Goal: Find specific page/section: Find specific page/section

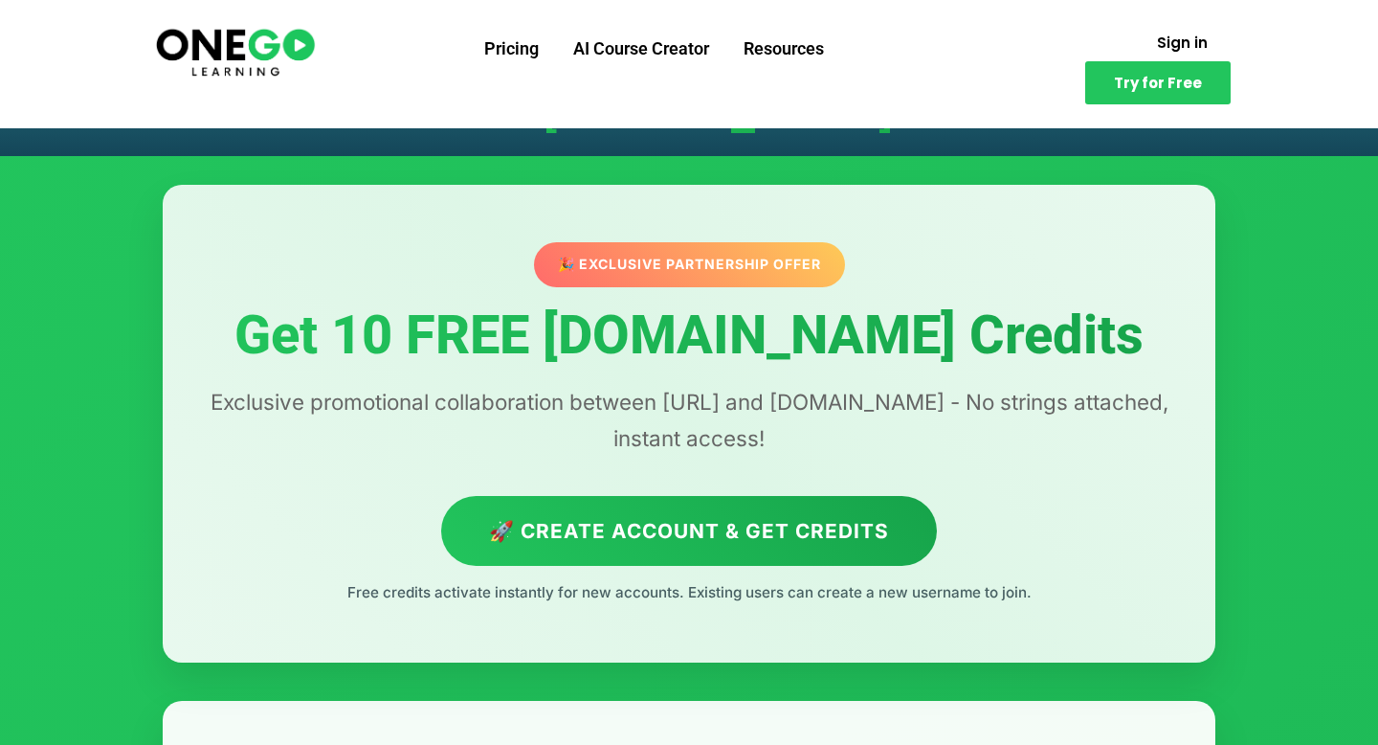
click at [738, 411] on p "Exclusive promotional collaboration between ONEGO.ai and Lovable.dev - No strin…" at bounding box center [689, 420] width 976 height 73
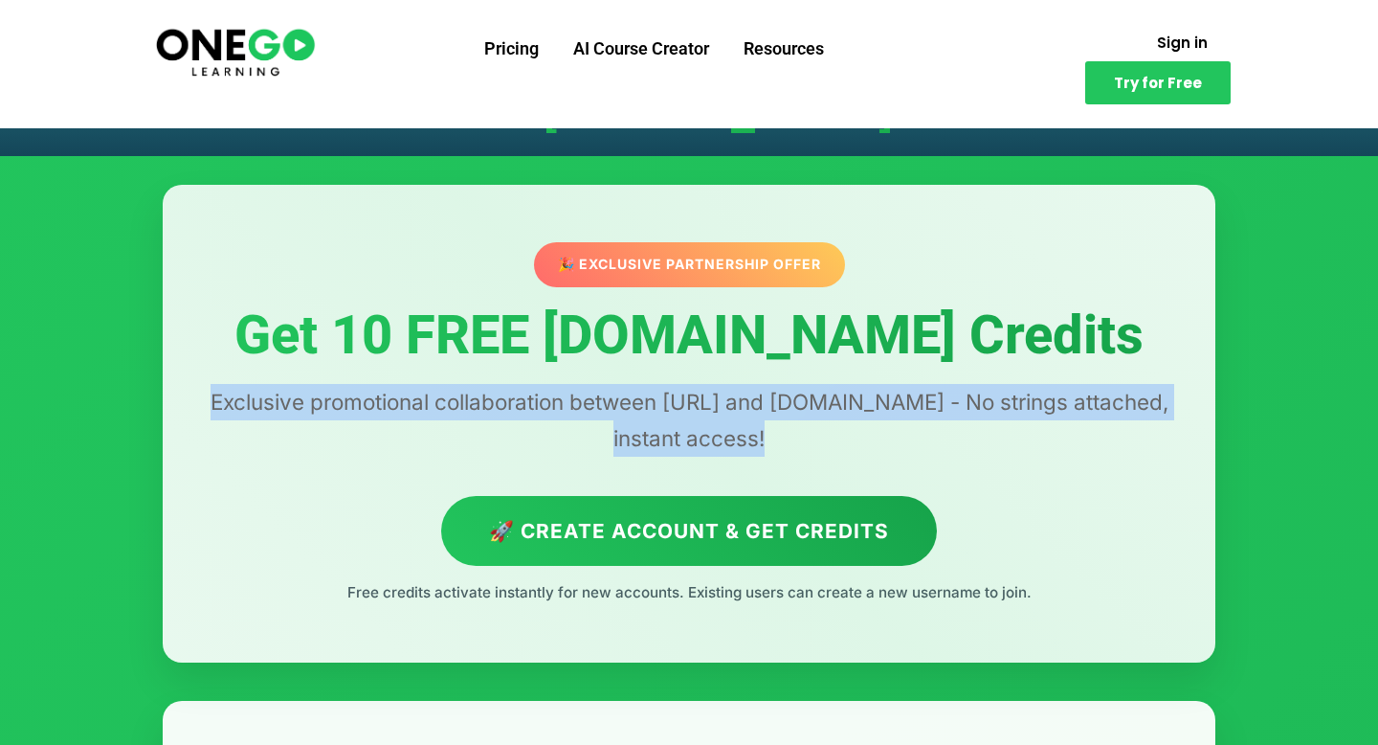
click at [738, 411] on p "Exclusive promotional collaboration between ONEGO.ai and Lovable.dev - No strin…" at bounding box center [689, 420] width 976 height 73
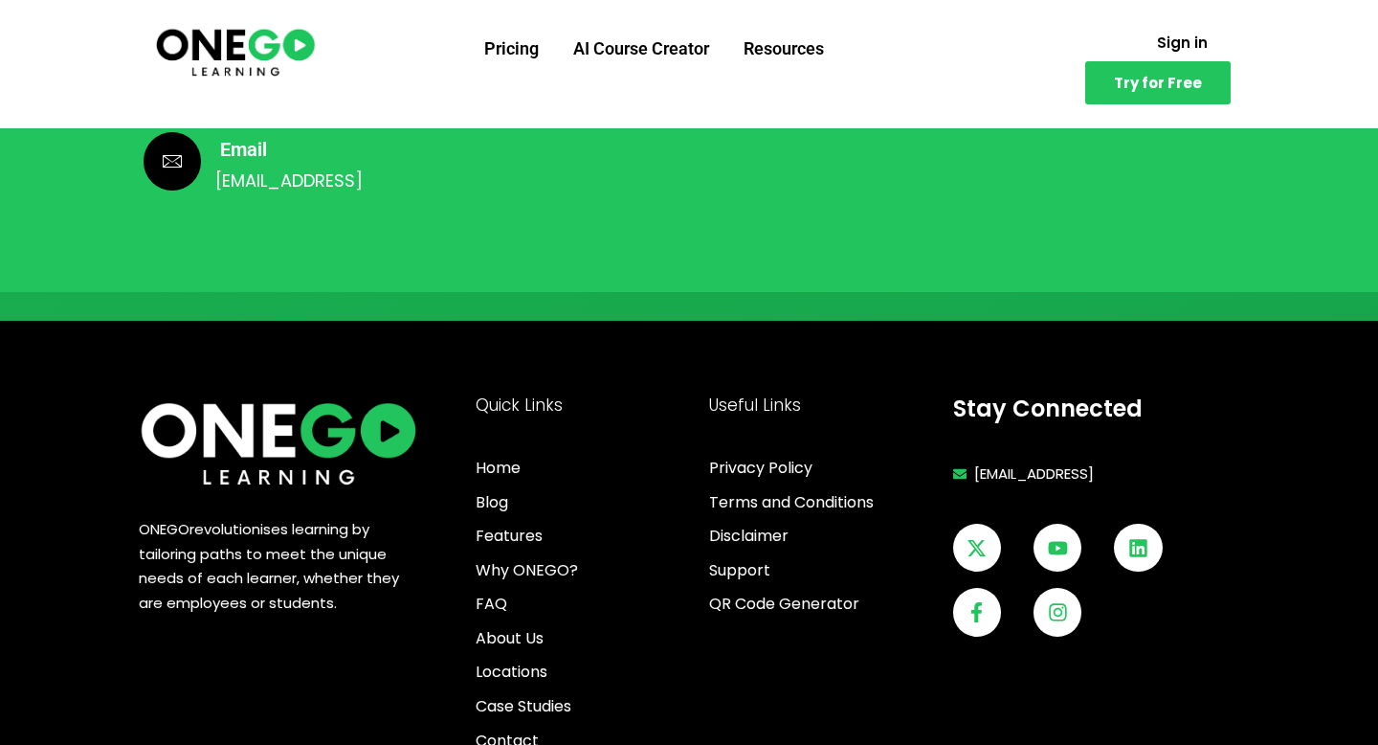
scroll to position [5289, 0]
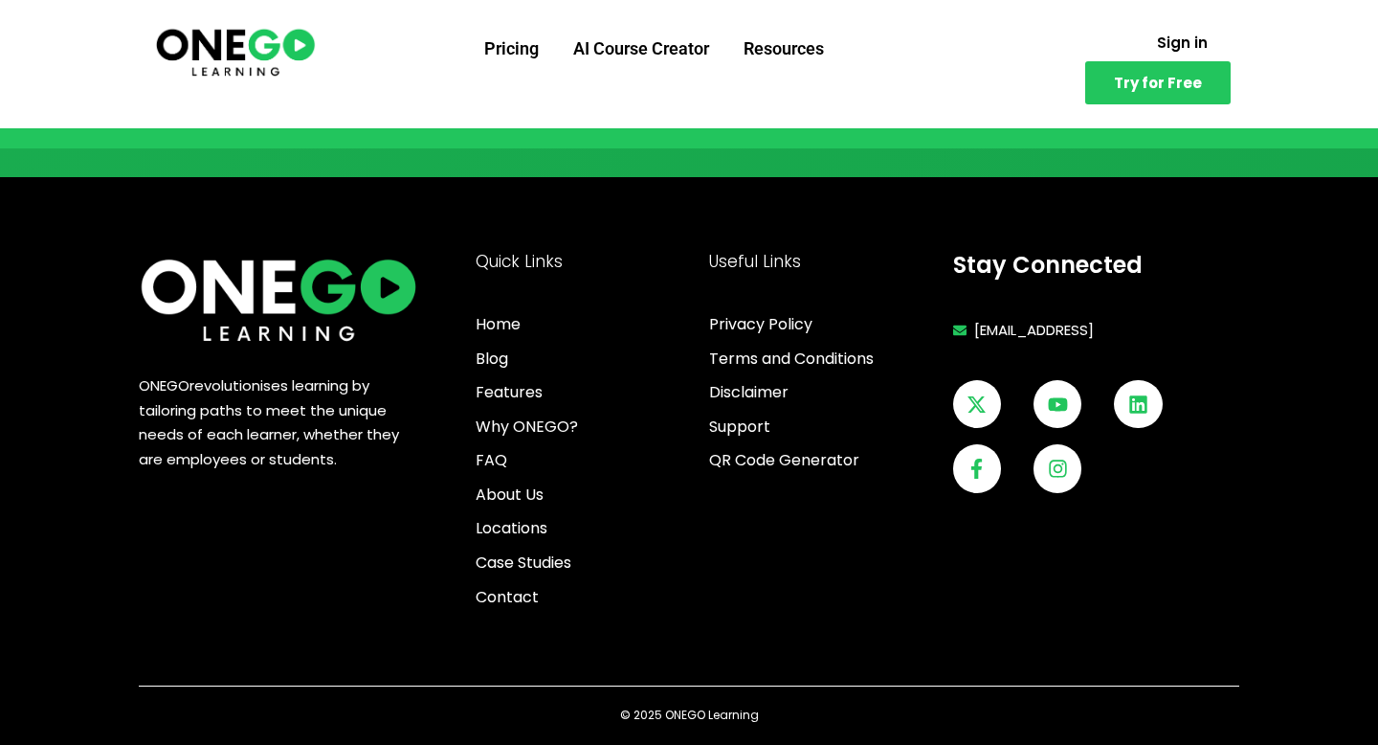
click at [287, 388] on span "revolutionises learning by tailoring paths to meet the unique needs of each lea…" at bounding box center [269, 422] width 260 height 94
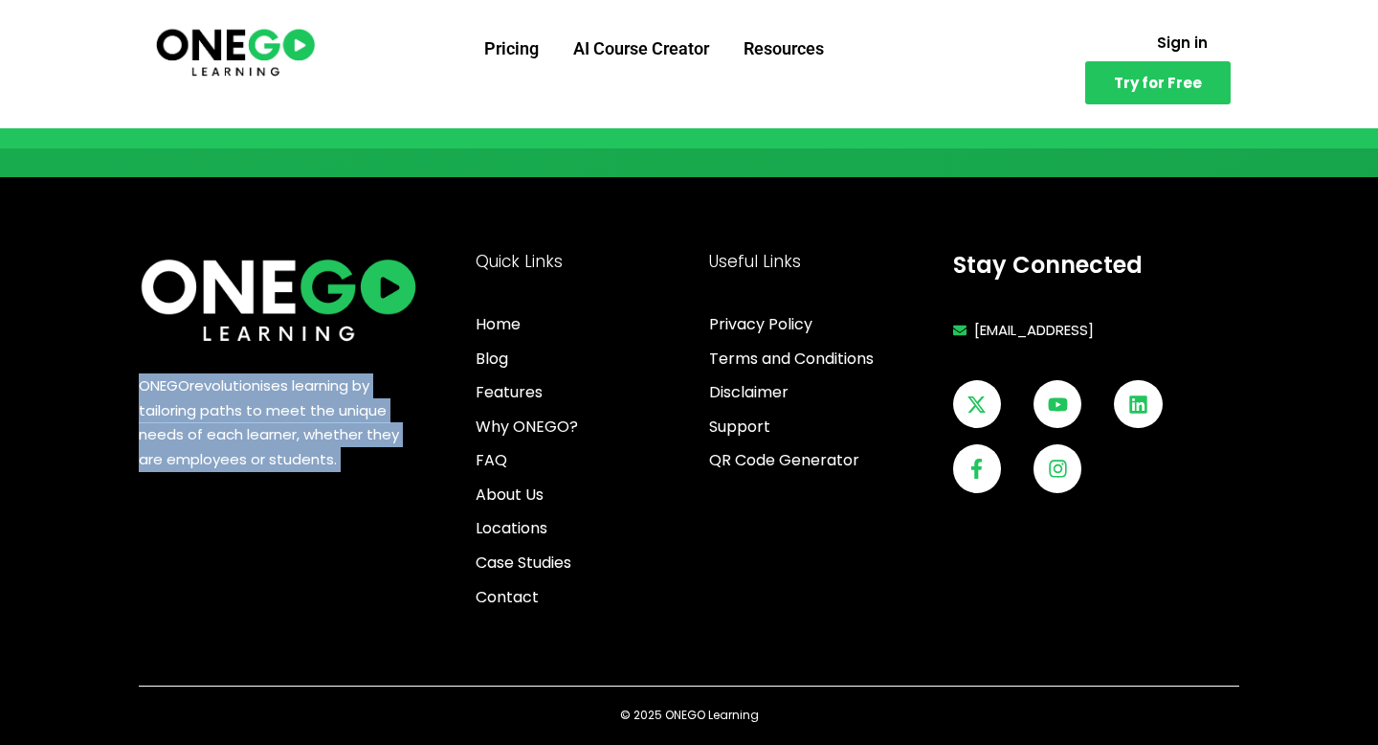
click at [287, 388] on span "revolutionises learning by tailoring paths to meet the unique needs of each lea…" at bounding box center [269, 422] width 260 height 94
click at [331, 399] on span "revolutionises learning by tailoring paths to meet the unique needs of each lea…" at bounding box center [269, 422] width 260 height 94
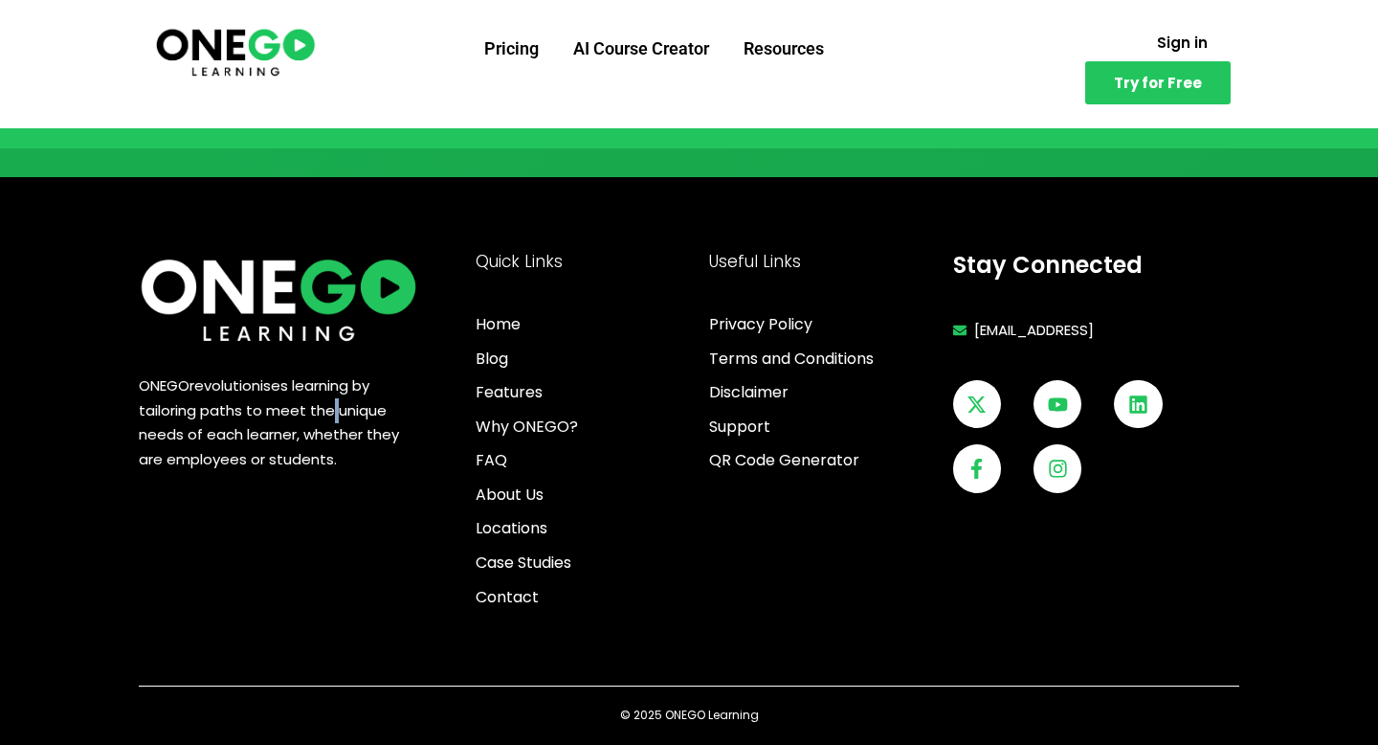
click at [331, 399] on span "revolutionises learning by tailoring paths to meet the unique needs of each lea…" at bounding box center [269, 422] width 260 height 94
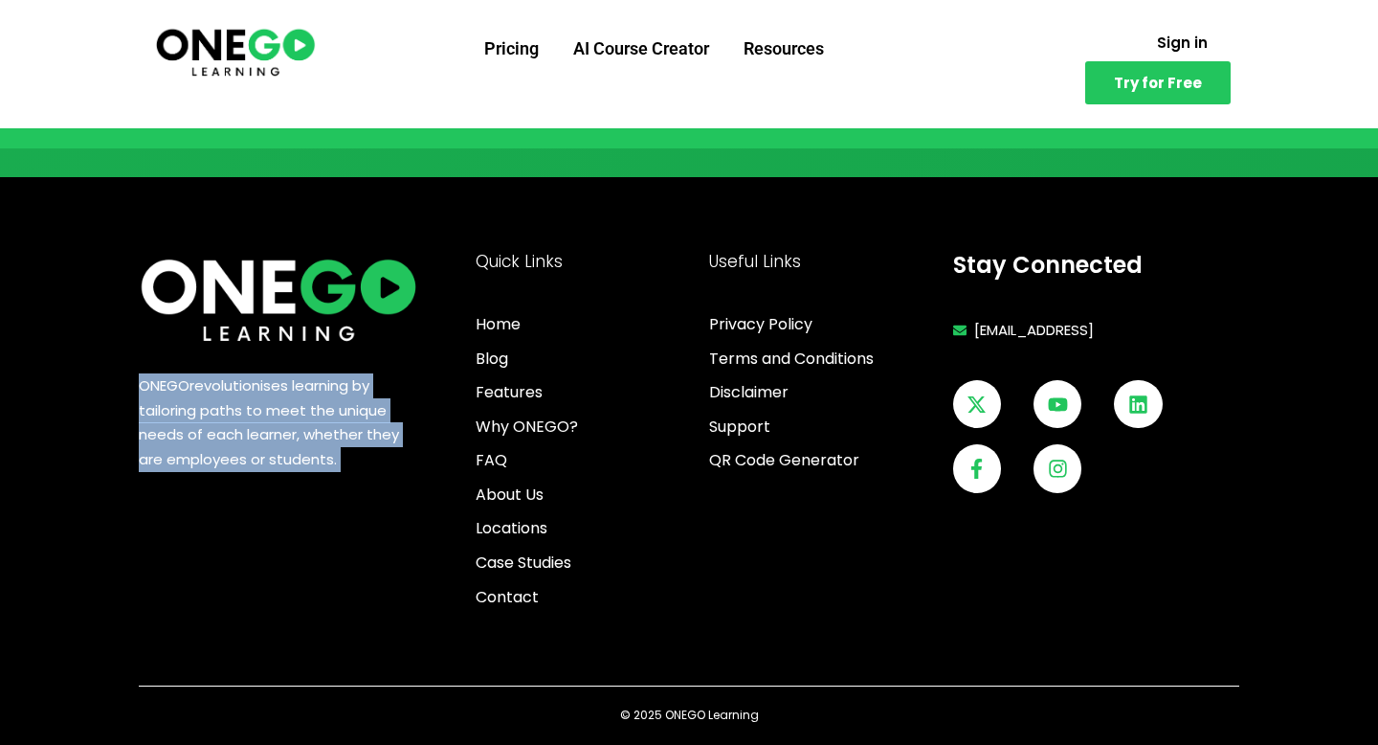
click at [331, 399] on span "revolutionises learning by tailoring paths to meet the unique needs of each lea…" at bounding box center [269, 422] width 260 height 94
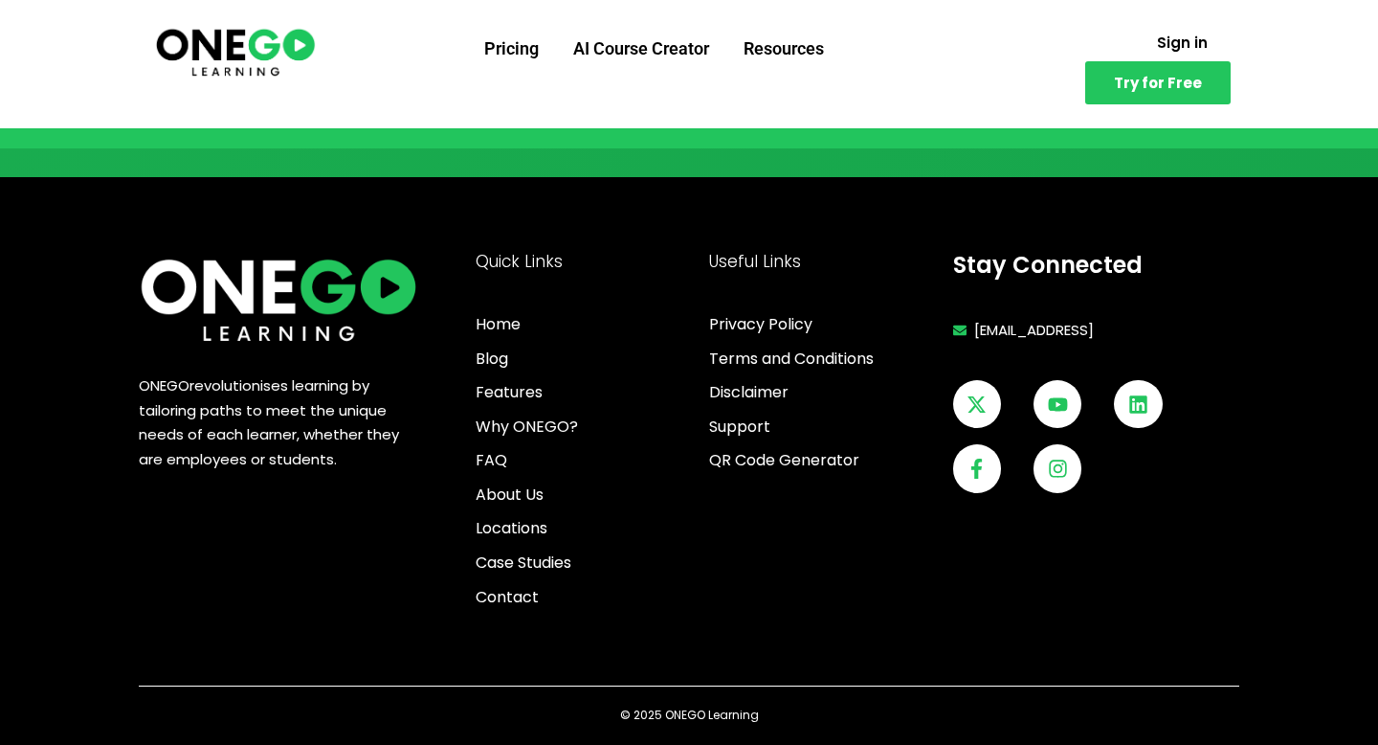
click at [258, 420] on span "revolutionises learning by tailoring paths to meet the unique needs of each lea…" at bounding box center [269, 422] width 260 height 94
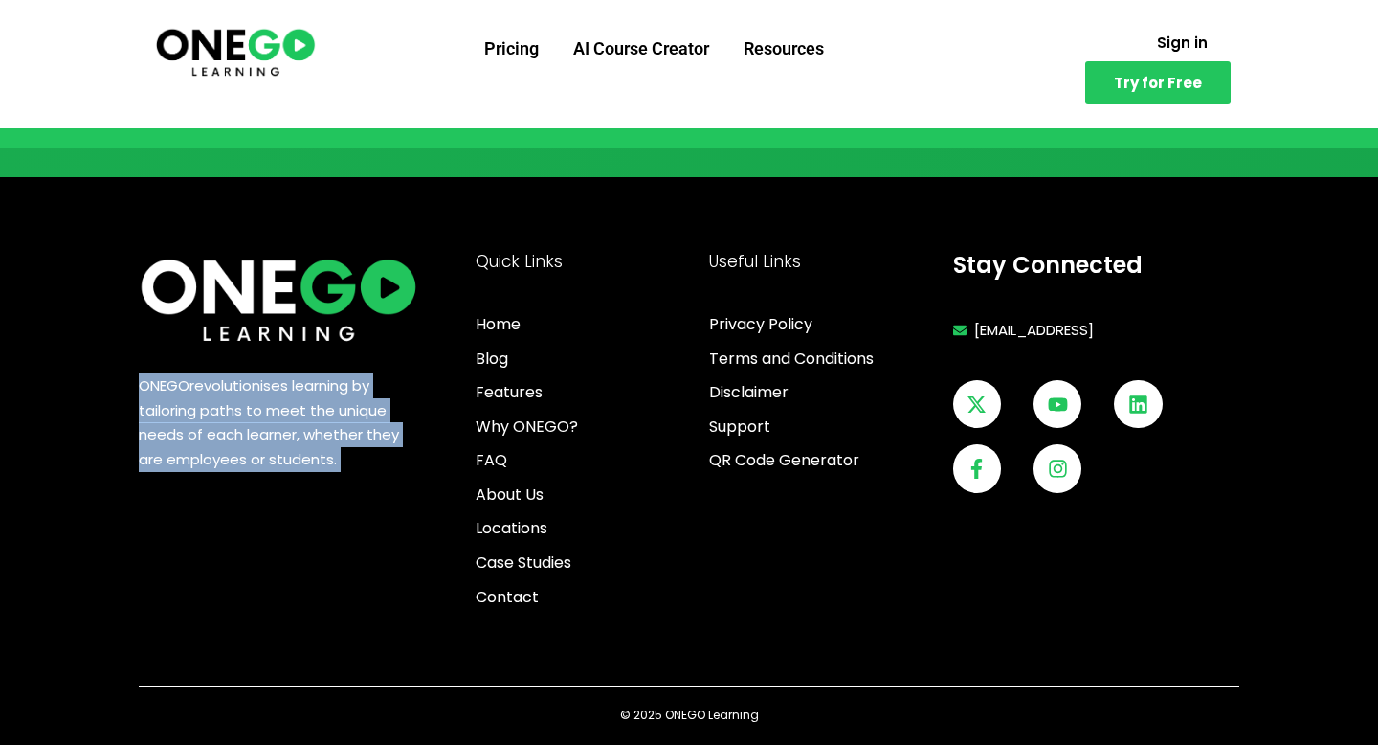
click at [258, 420] on span "revolutionises learning by tailoring paths to meet the unique needs of each lea…" at bounding box center [269, 422] width 260 height 94
click at [531, 493] on span "About Us" at bounding box center [510, 494] width 68 height 25
